Goal: Task Accomplishment & Management: Manage account settings

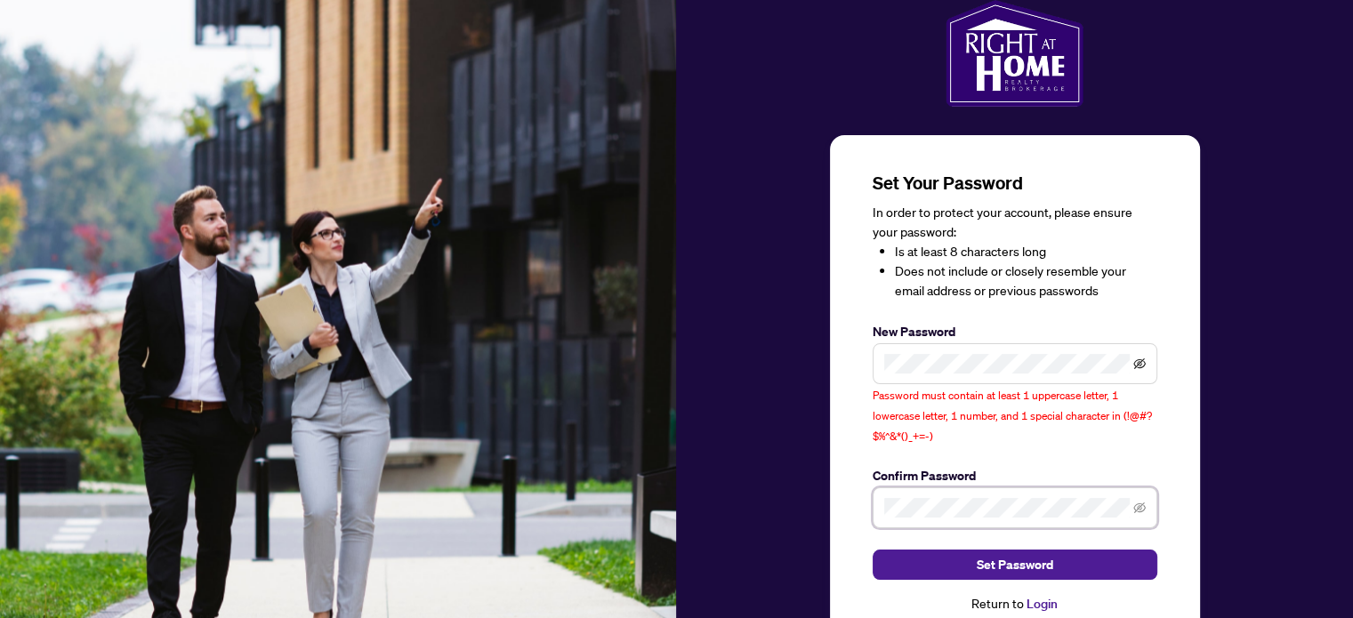
click at [1140, 367] on icon "eye-invisible" at bounding box center [1140, 364] width 12 height 11
click at [1143, 504] on icon "eye-invisible" at bounding box center [1140, 508] width 12 height 12
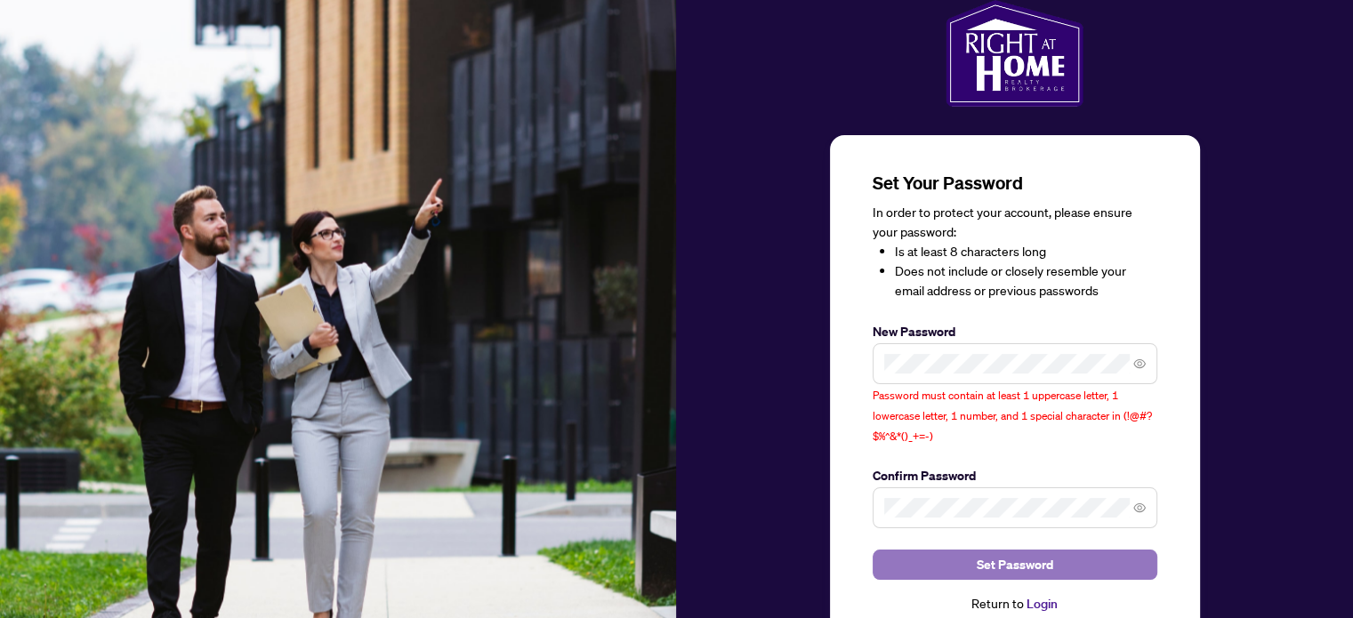
click at [1063, 565] on button "Set Password" at bounding box center [1015, 565] width 285 height 30
click at [1025, 561] on span "Set Password" at bounding box center [1015, 565] width 77 height 28
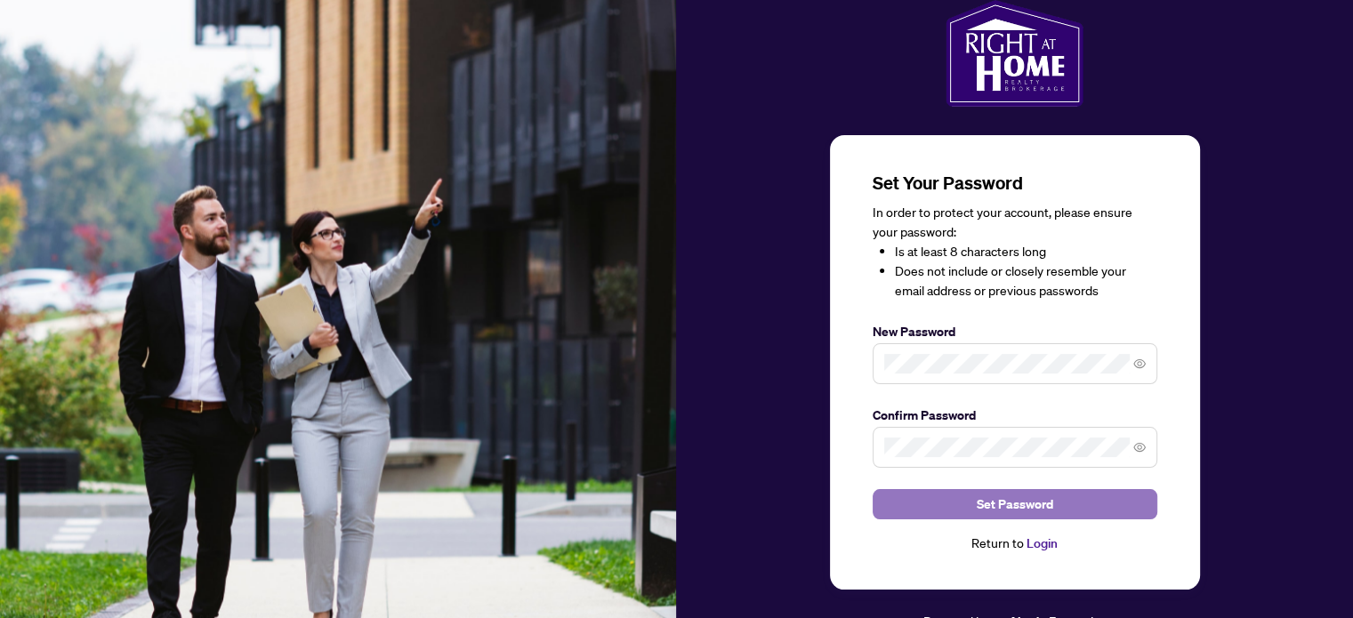
click at [993, 501] on span "Set Password" at bounding box center [1015, 504] width 77 height 28
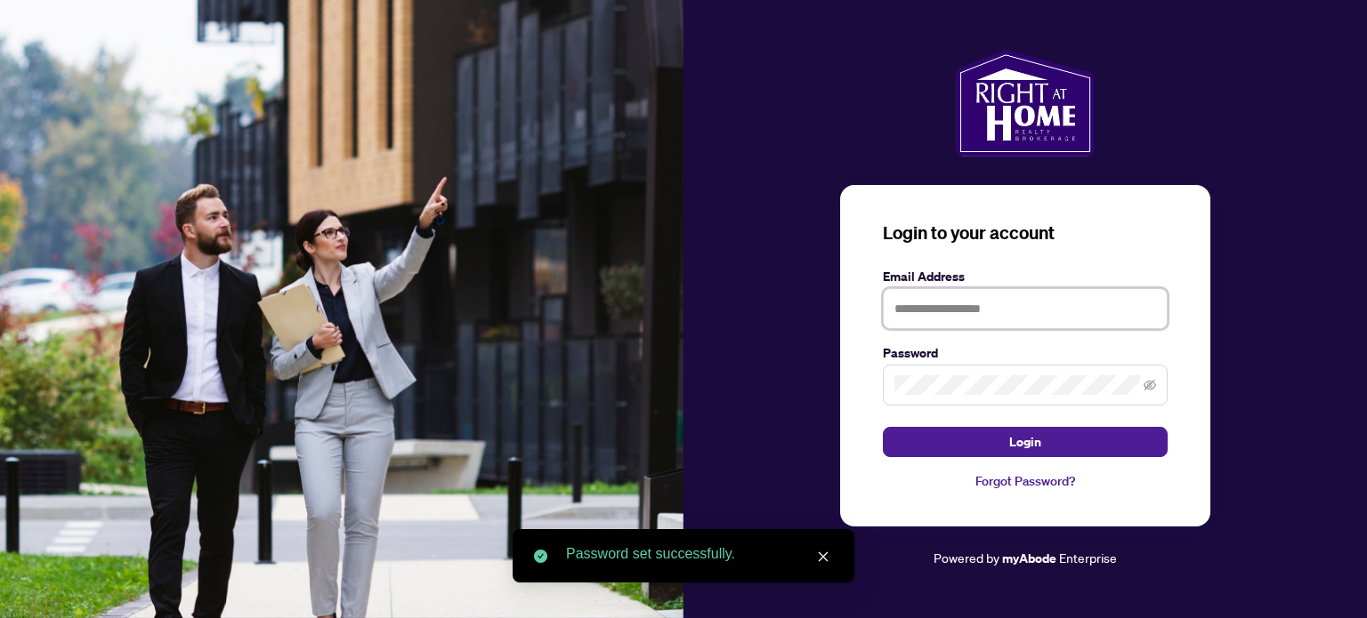
type input "**********"
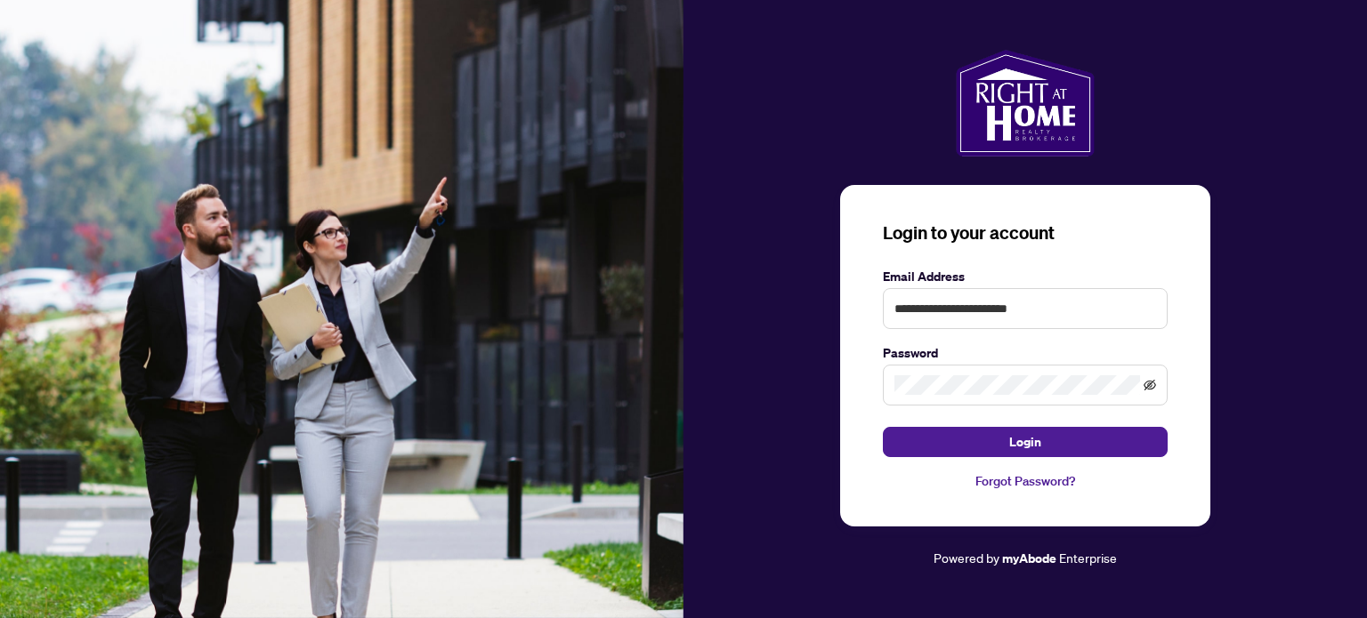
click at [1153, 387] on icon "eye-invisible" at bounding box center [1149, 385] width 12 height 12
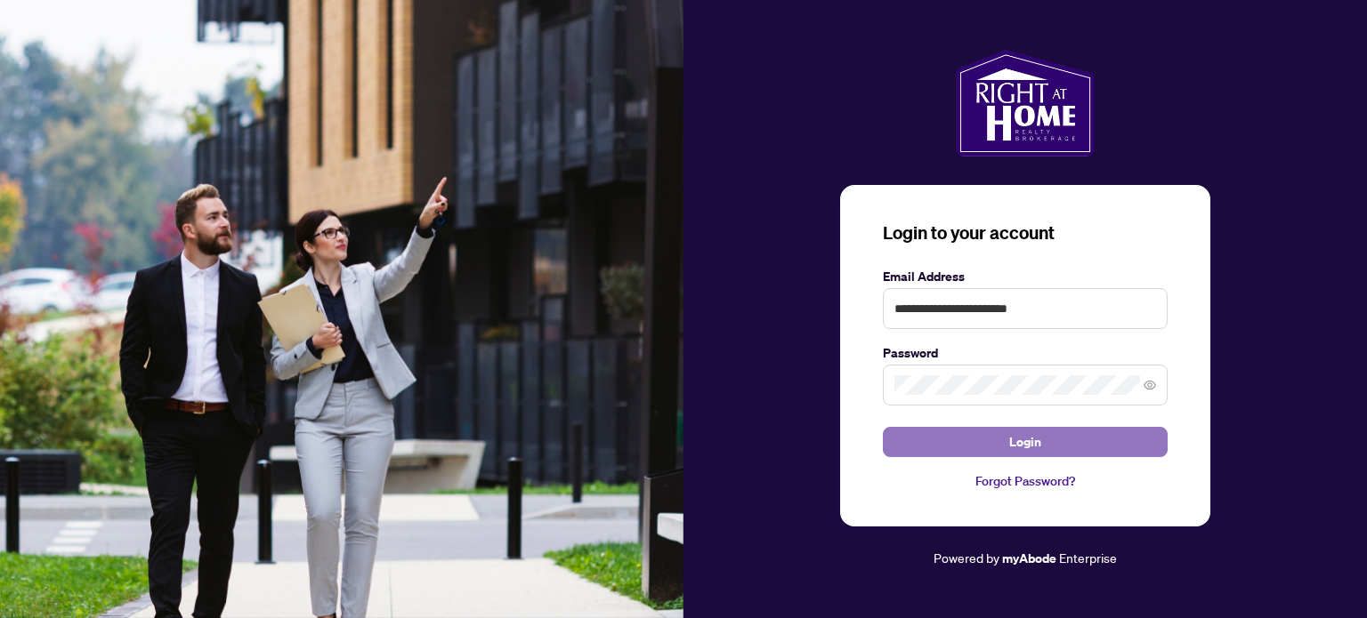
click at [1040, 448] on span "Login" at bounding box center [1025, 442] width 32 height 28
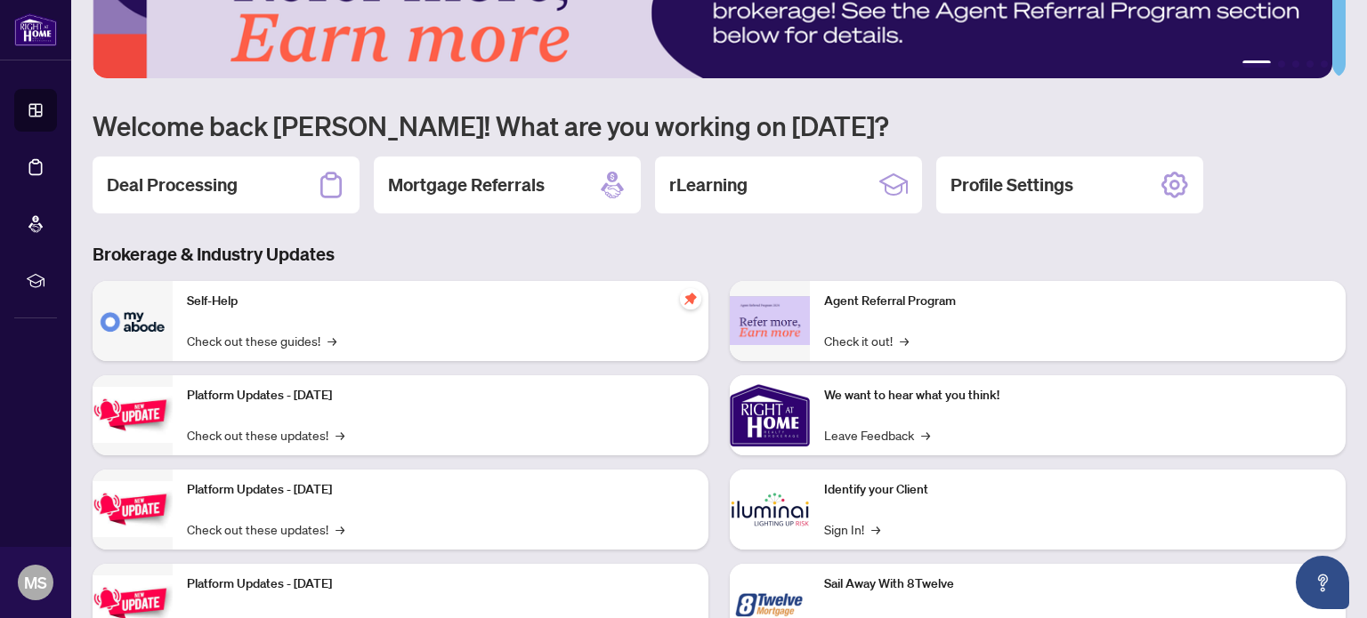
scroll to position [89, 0]
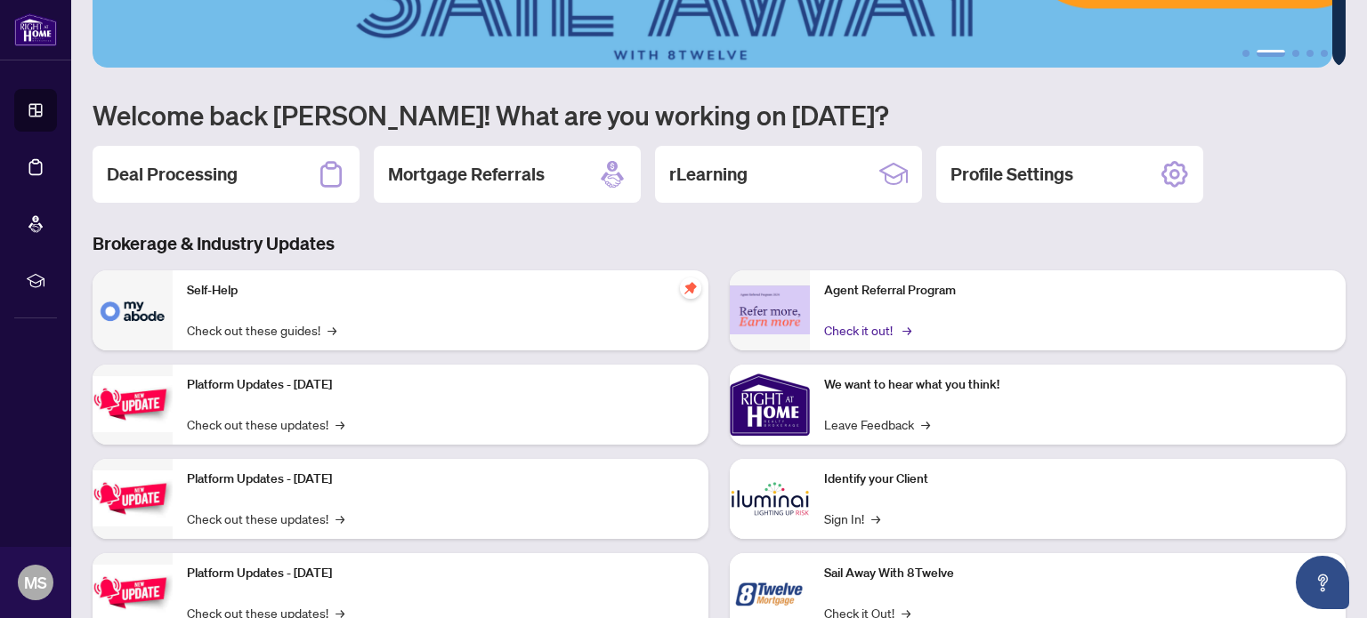
click at [835, 330] on link "Check it out! →" at bounding box center [866, 330] width 85 height 20
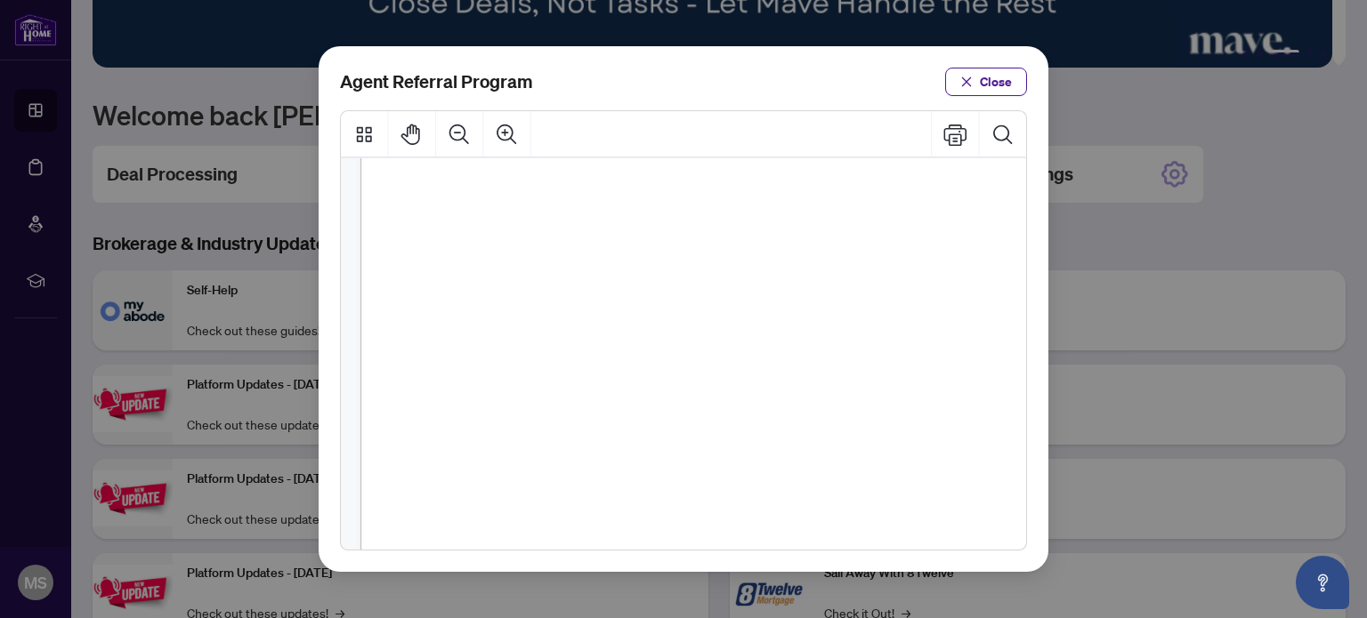
scroll to position [0, 0]
click at [986, 92] on span "Close" at bounding box center [996, 82] width 32 height 28
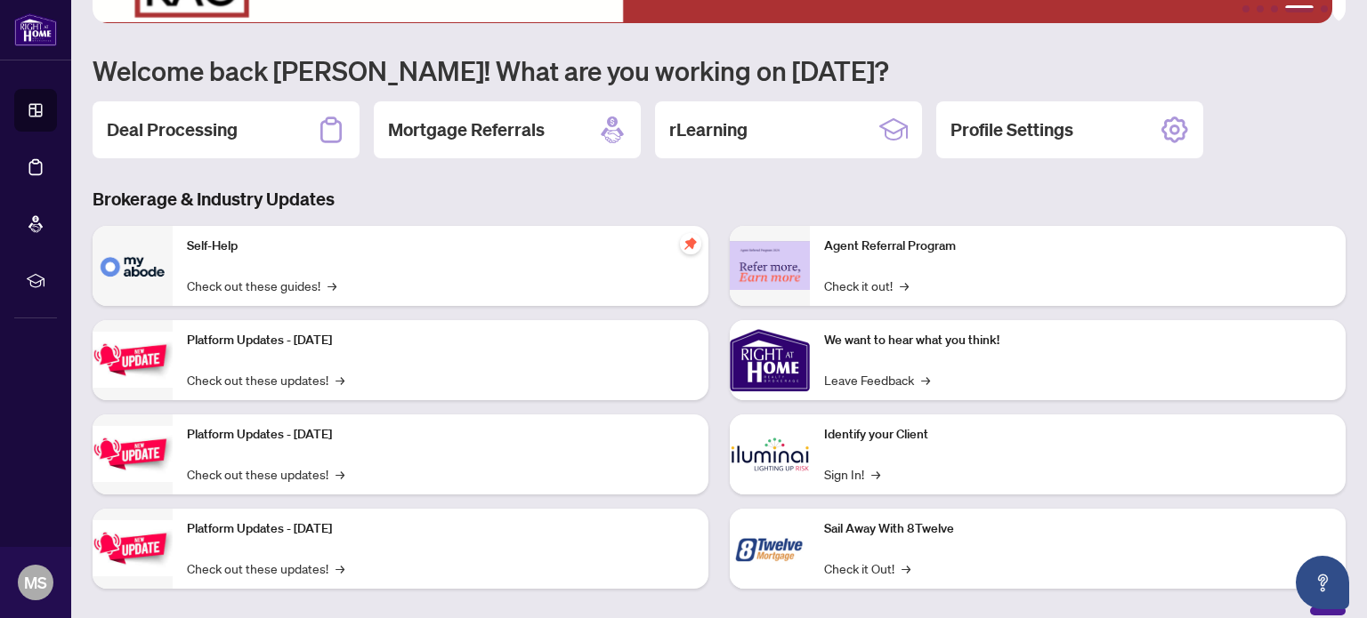
scroll to position [149, 0]
